Goal: Transaction & Acquisition: Purchase product/service

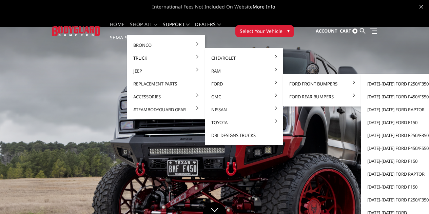
click at [371, 84] on link "[DATE]-[DATE] Ford F250/F350" at bounding box center [400, 83] width 73 height 13
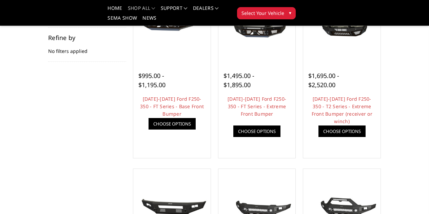
scroll to position [238, 0]
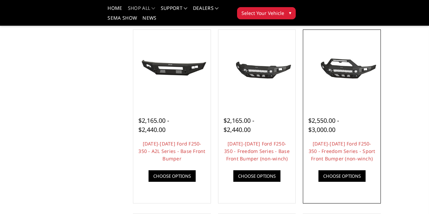
click at [0, 0] on img at bounding box center [0, 0] width 0 height 0
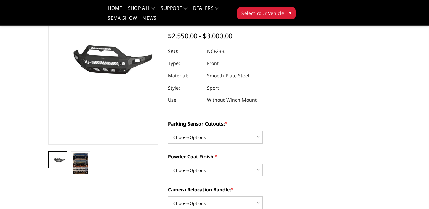
scroll to position [68, 0]
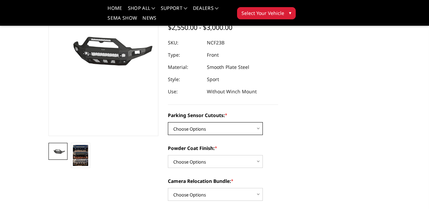
click at [254, 127] on select "Choose Options No - Without Parking Sensor Cutouts Yes - With Parking Sensor Cu…" at bounding box center [215, 128] width 95 height 13
select select "2571"
click at [168, 122] on select "Choose Options No - Without Parking Sensor Cutouts Yes - With Parking Sensor Cu…" at bounding box center [215, 128] width 95 height 13
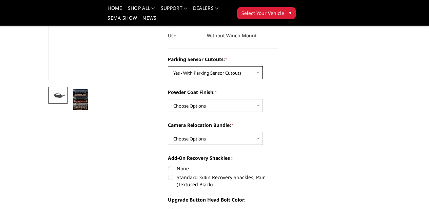
scroll to position [136, 0]
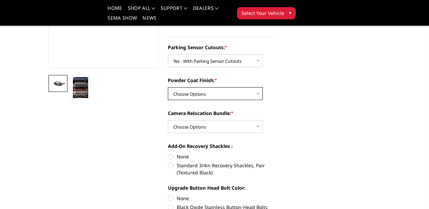
click at [255, 94] on select "Choose Options Bare Metal Textured Black Powder Coat" at bounding box center [215, 93] width 95 height 13
select select "2572"
click at [168, 87] on select "Choose Options Bare Metal Textured Black Powder Coat" at bounding box center [215, 93] width 95 height 13
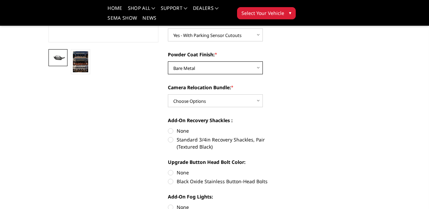
scroll to position [204, 0]
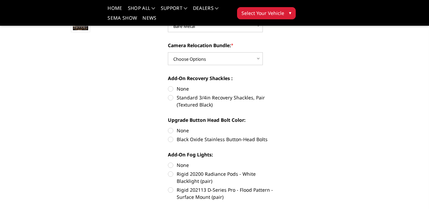
click at [168, 89] on label "None" at bounding box center [223, 88] width 110 height 7
click at [168, 86] on input "None" at bounding box center [168, 85] width 0 height 0
radio input "true"
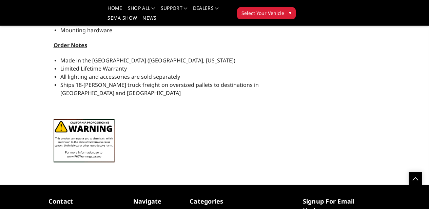
scroll to position [883, 0]
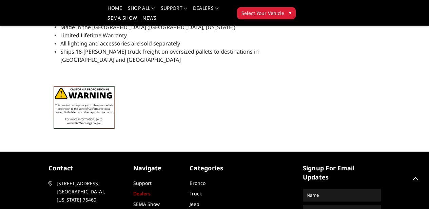
click at [133, 190] on link "Dealers" at bounding box center [141, 193] width 17 height 6
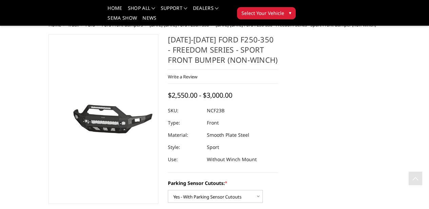
select select "2571"
select select "2572"
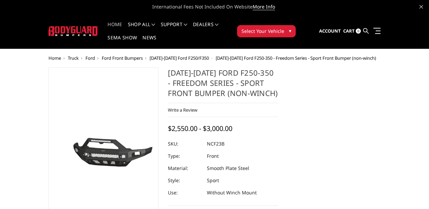
click at [108, 28] on link "Home" at bounding box center [115, 28] width 15 height 13
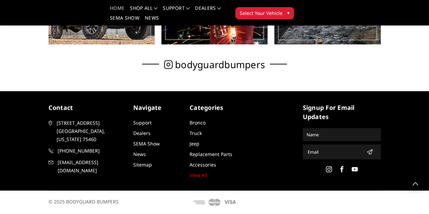
scroll to position [419, 0]
click at [190, 176] on link "View All" at bounding box center [199, 175] width 18 height 6
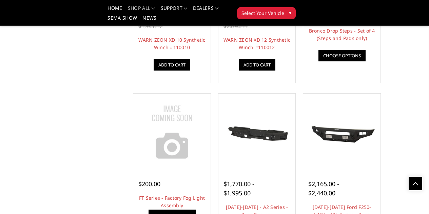
scroll to position [339, 0]
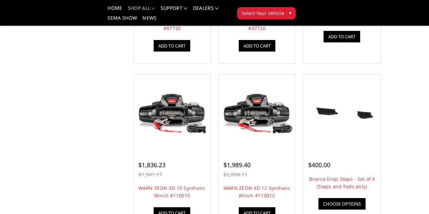
click at [292, 9] on span "▾" at bounding box center [290, 12] width 2 height 7
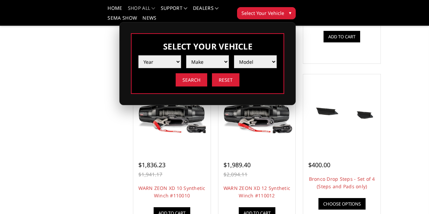
click at [181, 55] on select "Year 2025 2024 2023 2022 2021 2020 2019 2018 2017 2016 2015 2014 2013 2012 2011…" at bounding box center [160, 61] width 43 height 13
select select "yr_2024"
click at [181, 55] on select "Year 2025 2024 2023 2022 2021 2020 2019 2018 2017 2016 2015 2014 2013 2012 2011…" at bounding box center [160, 61] width 43 height 13
click at [229, 58] on select "Make Chevrolet Ford GMC Ram Toyota" at bounding box center [207, 61] width 43 height 13
select select "mk_ford"
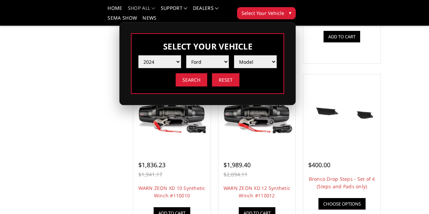
click at [229, 55] on select "Make Chevrolet Ford GMC Ram Toyota" at bounding box center [207, 61] width 43 height 13
click at [277, 57] on select "Model F150 F150 Raptor F250 / F350 F450 F550" at bounding box center [255, 61] width 43 height 13
select select "md_f250-f350"
click at [277, 55] on select "Model F150 F150 Raptor F250 / F350 F450 F550" at bounding box center [255, 61] width 43 height 13
click at [207, 75] on input "Search" at bounding box center [192, 79] width 32 height 13
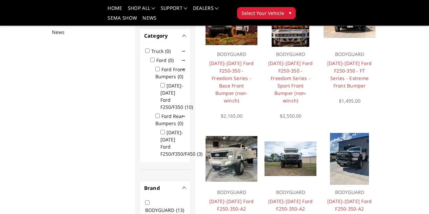
scroll to position [88, 0]
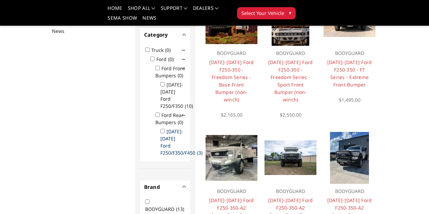
click at [161, 128] on label "2023-2025 Ford F250/F350/F450 (3)" at bounding box center [184, 142] width 46 height 28
click at [161, 129] on input "2023-2025 Ford F250/F350/F450 (3)" at bounding box center [163, 131] width 4 height 4
checkbox input "true"
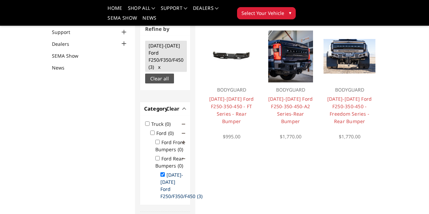
scroll to position [51, 0]
